Goal: Information Seeking & Learning: Find specific page/section

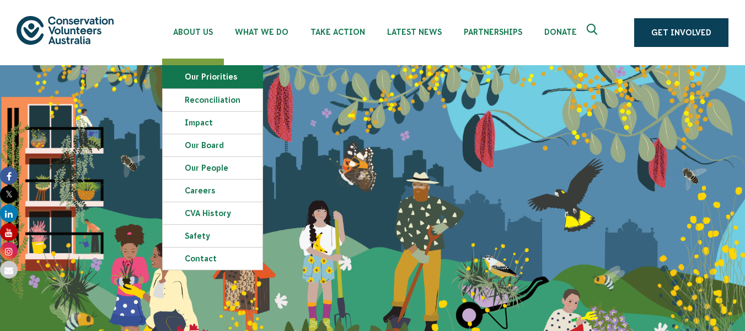
click at [200, 77] on link "Our Priorities" at bounding box center [213, 77] width 100 height 22
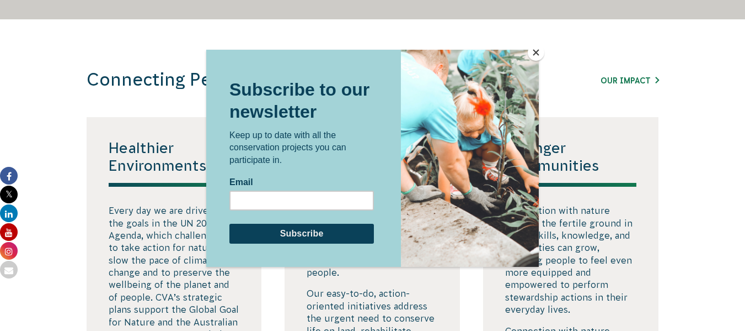
scroll to position [1711, 0]
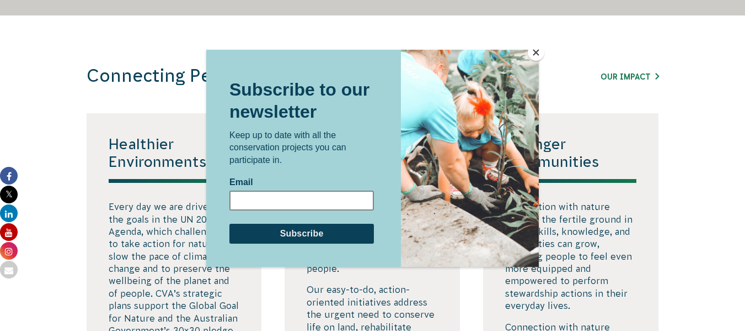
click at [328, 196] on input "Email" at bounding box center [302, 200] width 145 height 20
type input "nicholaseisen@yahoo.com.au"
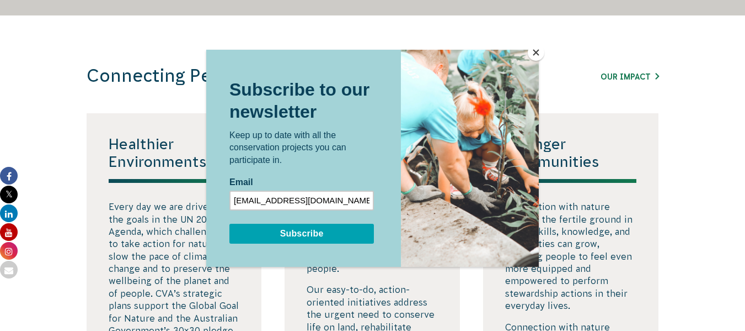
click at [320, 233] on input "Subscribe" at bounding box center [302, 233] width 145 height 20
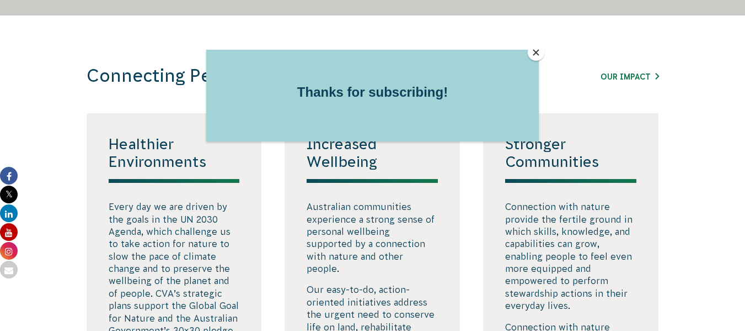
click at [534, 52] on button "Close" at bounding box center [536, 52] width 17 height 17
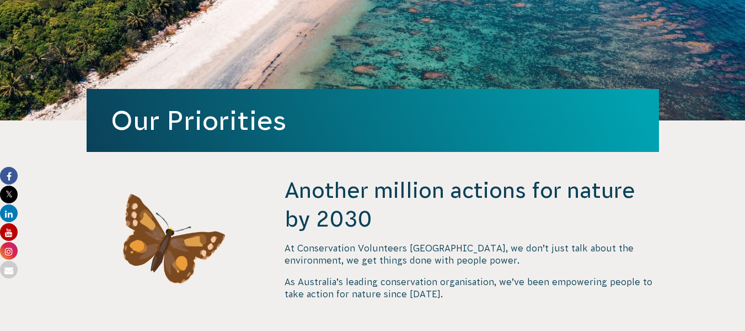
scroll to position [0, 0]
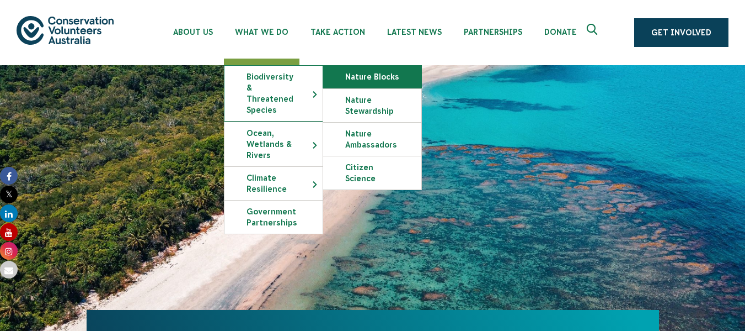
click at [355, 76] on link "Nature Blocks" at bounding box center [372, 77] width 98 height 22
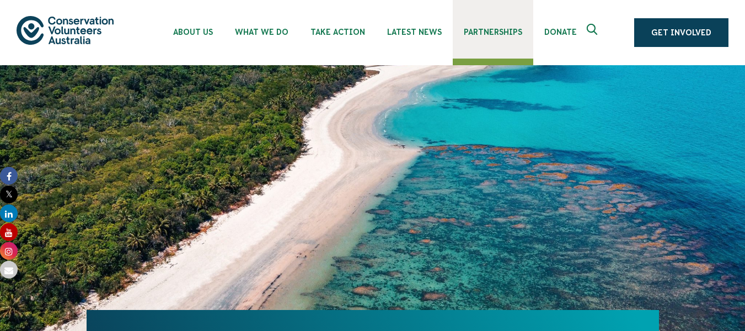
click at [484, 30] on span "Partnerships" at bounding box center [493, 32] width 58 height 9
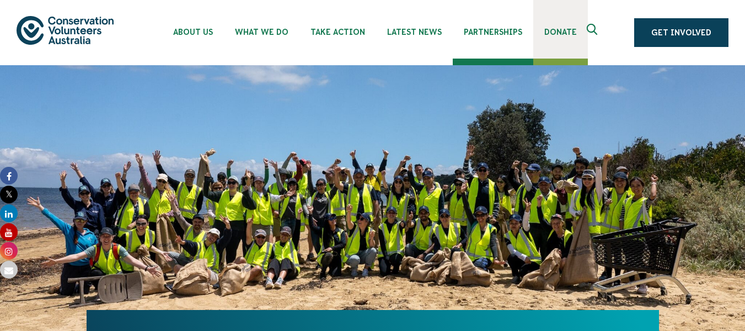
click at [548, 33] on span "Donate" at bounding box center [561, 32] width 33 height 9
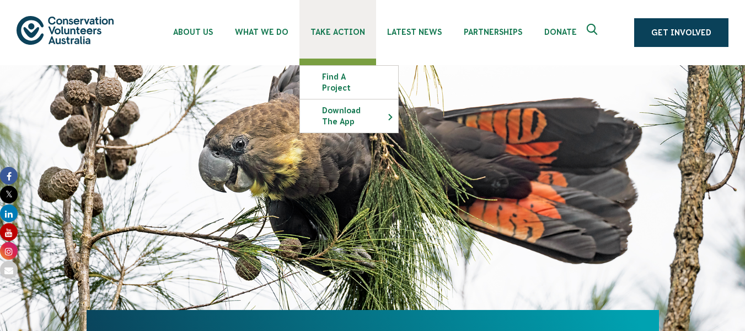
click at [343, 32] on span "Take Action" at bounding box center [338, 32] width 55 height 9
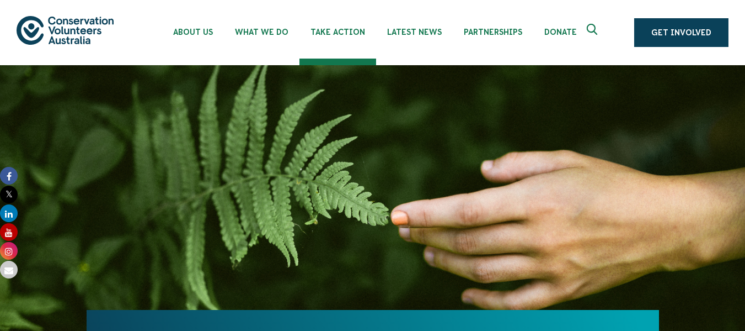
click at [596, 27] on icon "Expand search box" at bounding box center [594, 32] width 14 height 17
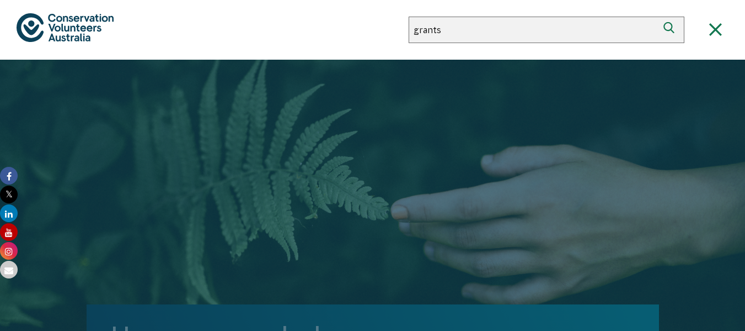
type input "grants"
click at [672, 32] on icon "submit" at bounding box center [671, 29] width 15 height 15
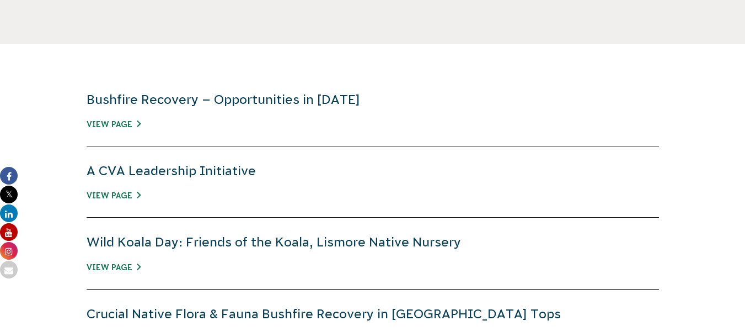
scroll to position [331, 0]
